Goal: Find contact information: Obtain details needed to contact an individual or organization

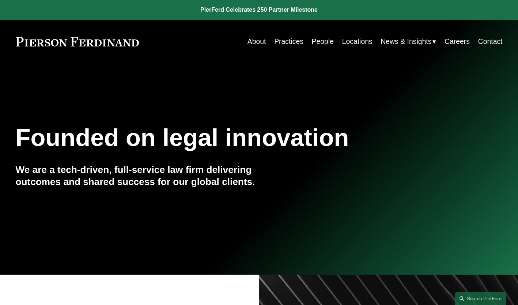
click at [314, 43] on link "People" at bounding box center [323, 41] width 22 height 14
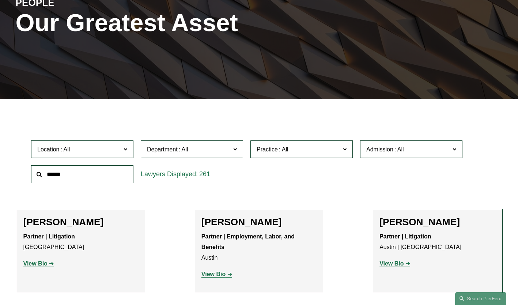
scroll to position [109, 0]
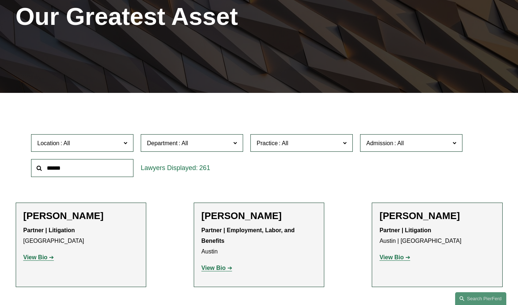
click at [64, 165] on input "text" at bounding box center [82, 168] width 102 height 18
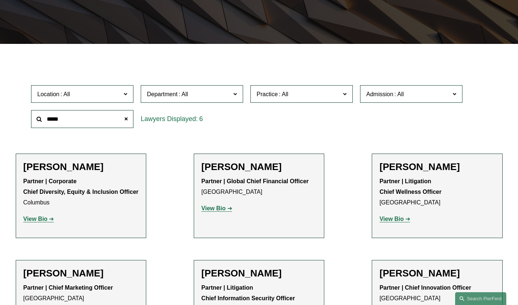
scroll to position [156, 0]
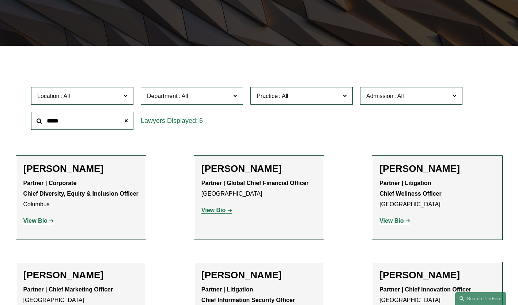
drag, startPoint x: 90, startPoint y: 122, endPoint x: -1, endPoint y: 126, distance: 91.8
click at [0, 126] on html "0 PierFerd Celebrates 250 Partner Milestone Skip to Content" at bounding box center [259, 194] width 518 height 700
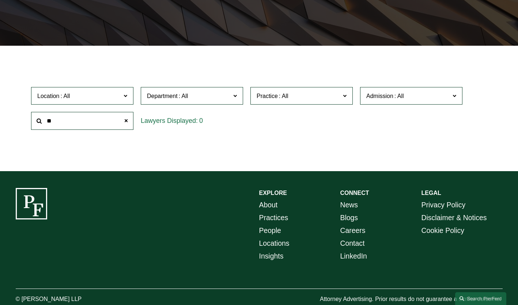
type input "*"
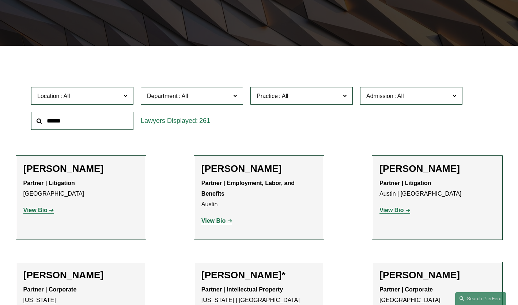
scroll to position [0, 0]
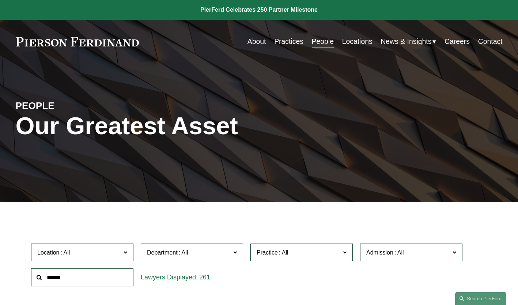
click at [490, 42] on link "Contact" at bounding box center [490, 41] width 24 height 14
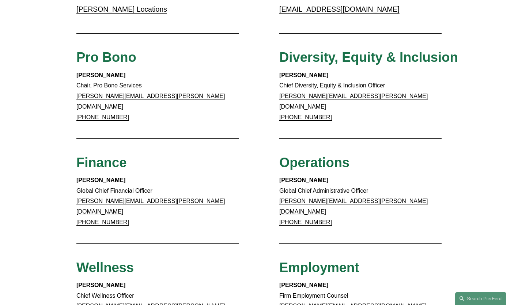
scroll to position [310, 0]
drag, startPoint x: 332, startPoint y: 175, endPoint x: 279, endPoint y: 175, distance: 52.6
click at [279, 175] on p "[PERSON_NAME] Global Chief Administrative Officer [PERSON_NAME][EMAIL_ADDRESS][…" at bounding box center [360, 201] width 162 height 53
copy strong "[PERSON_NAME]"
drag, startPoint x: 371, startPoint y: 194, endPoint x: 278, endPoint y: 199, distance: 93.2
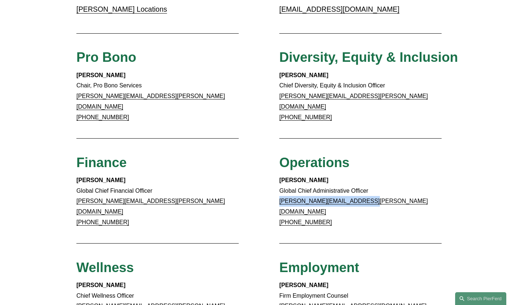
click at [278, 199] on div "Client Inquiries For all client inquiries, please use the email below: [EMAIL_A…" at bounding box center [259, 145] width 518 height 714
copy link "[PERSON_NAME][EMAIL_ADDRESS][PERSON_NAME][DOMAIN_NAME]"
